Goal: Task Accomplishment & Management: Use online tool/utility

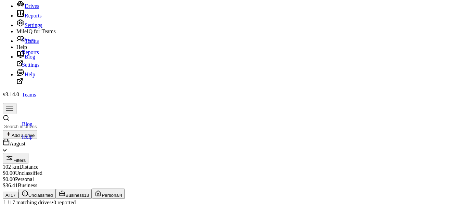
scroll to position [34, 0]
click at [52, 200] on span "17 matching drives" at bounding box center [31, 203] width 42 height 6
click at [84, 193] on span "Business" at bounding box center [75, 195] width 18 height 5
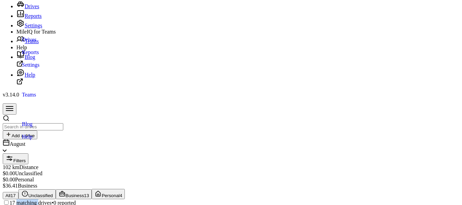
click at [84, 193] on span "Business" at bounding box center [75, 195] width 18 height 5
drag, startPoint x: 173, startPoint y: 36, endPoint x: 162, endPoint y: 35, distance: 10.7
click at [173, 199] on div "17 matching drives • 0 reported" at bounding box center [231, 202] width 456 height 7
click at [84, 193] on span "Business" at bounding box center [75, 195] width 18 height 5
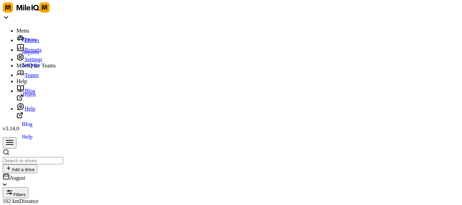
scroll to position [0, 0]
click at [37, 42] on div "Drives Drives" at bounding box center [237, 39] width 442 height 10
